Goal: Task Accomplishment & Management: Manage account settings

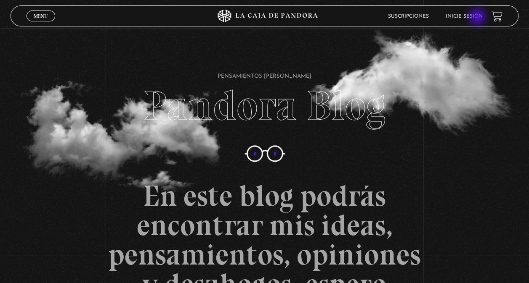
click at [478, 18] on link "Inicie sesión" at bounding box center [463, 16] width 37 height 5
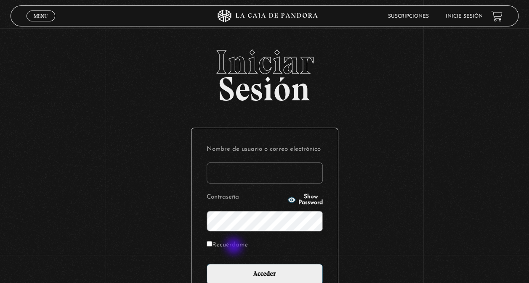
type input "[EMAIL_ADDRESS][DOMAIN_NAME]"
click at [235, 247] on label "Recuérdame" at bounding box center [226, 245] width 41 height 13
click at [212, 247] on input "Recuérdame" at bounding box center [208, 243] width 5 height 5
checkbox input "true"
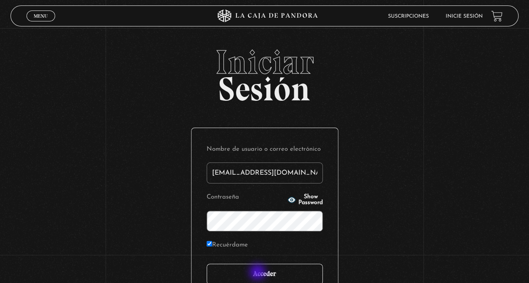
click at [258, 273] on input "Acceder" at bounding box center [264, 274] width 116 height 21
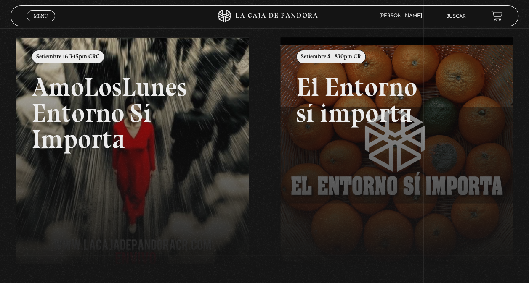
scroll to position [94, 0]
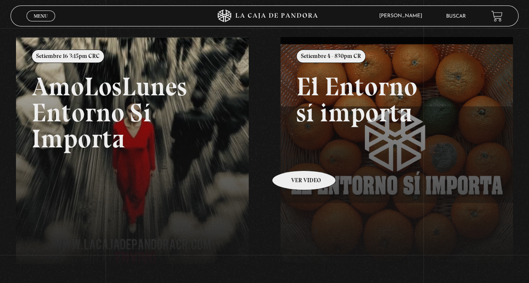
drag, startPoint x: 0, startPoint y: 0, endPoint x: 294, endPoint y: 156, distance: 332.8
click at [294, 156] on div "Menu Cerrar [PERSON_NAME] En vivos Pandora Centinelas Mi cuenta Salir [GEOGRAPH…" at bounding box center [264, 158] width 529 height 448
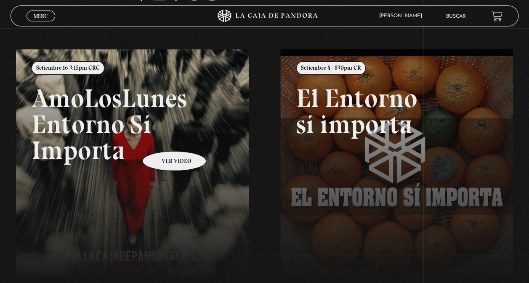
scroll to position [193, 0]
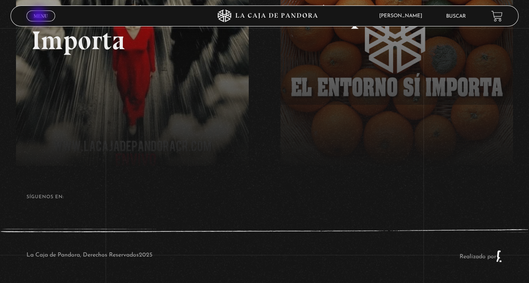
click at [40, 17] on span "Menu" at bounding box center [41, 15] width 14 height 5
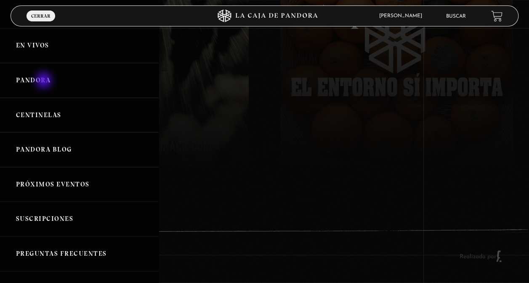
click at [45, 81] on link "Pandora" at bounding box center [79, 80] width 159 height 35
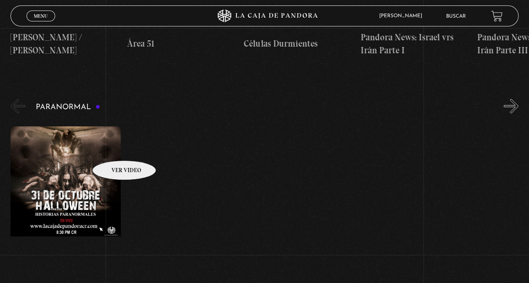
scroll to position [333, 0]
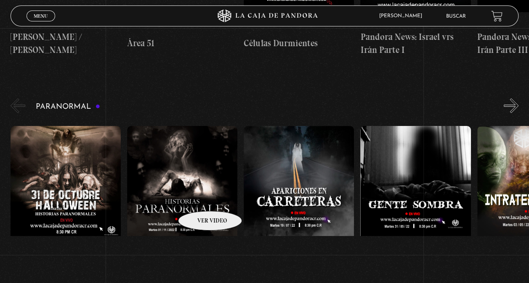
click at [199, 198] on figure at bounding box center [182, 201] width 110 height 151
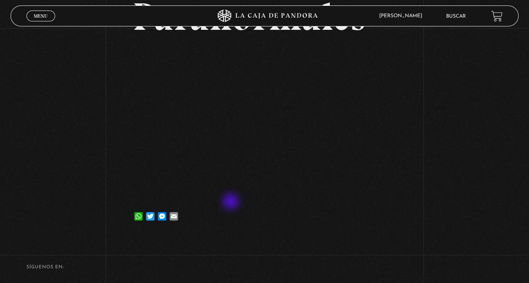
scroll to position [86, 0]
